Goal: Check status

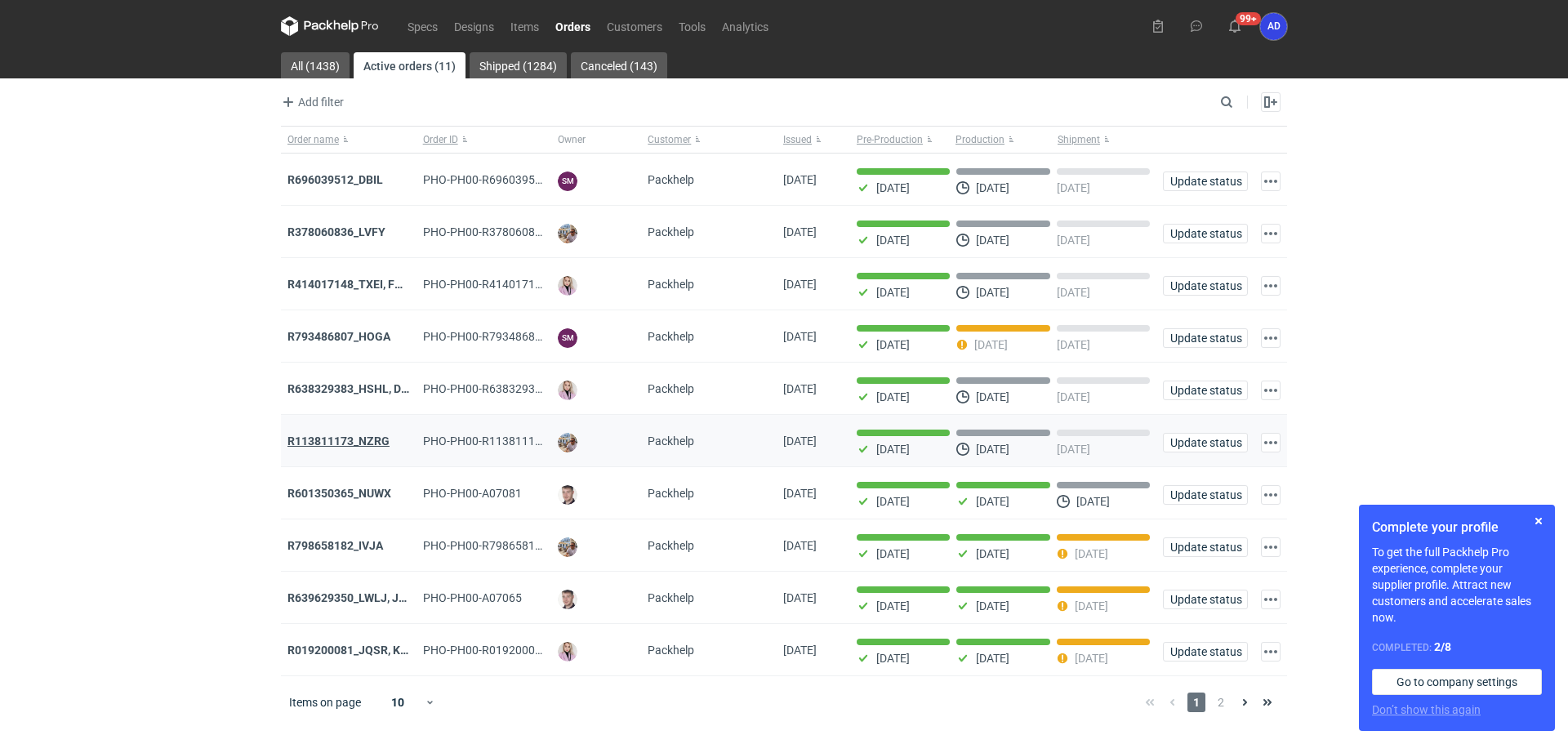
click at [361, 444] on strong "R113811173_NZRG" at bounding box center [338, 441] width 102 height 13
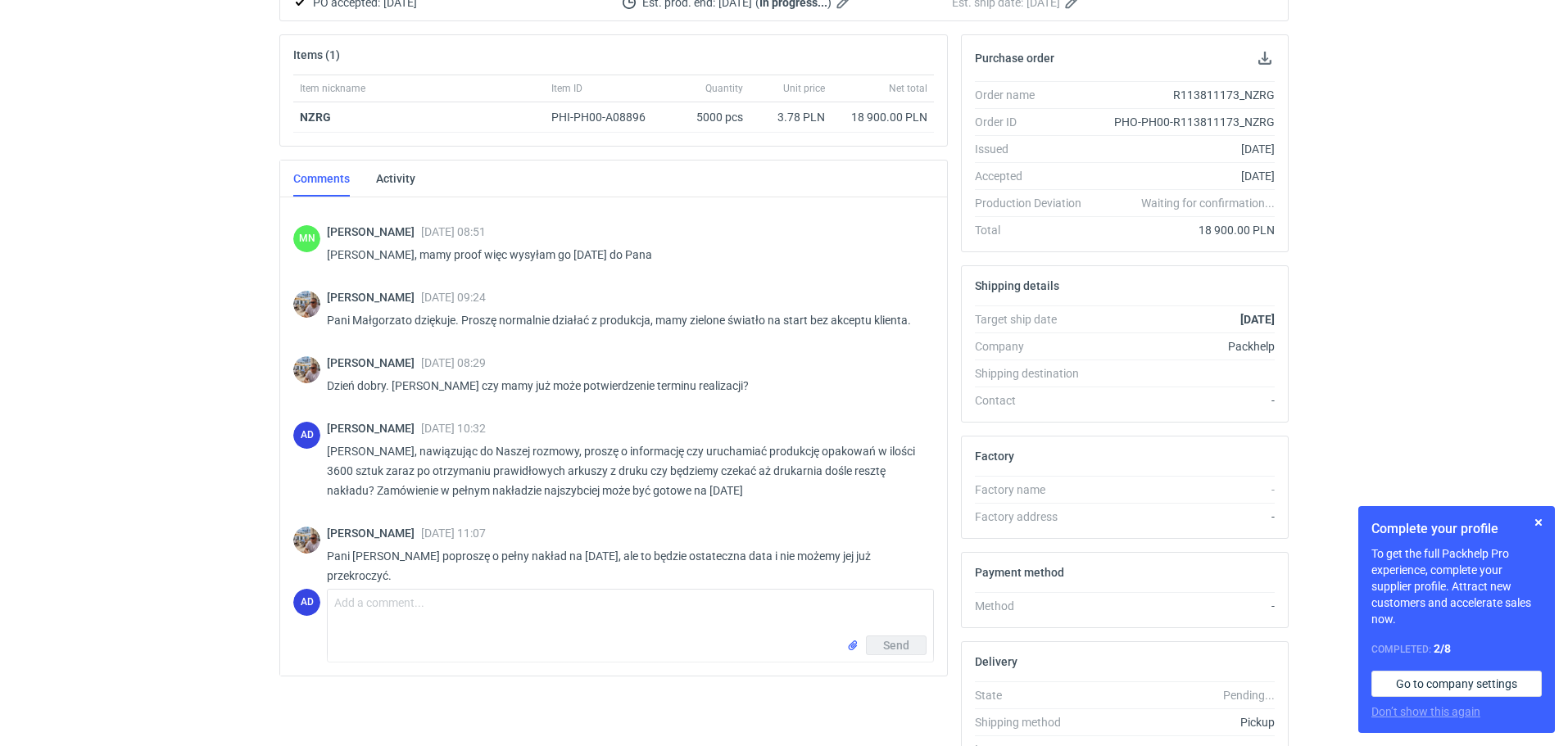
scroll to position [719, 0]
